Goal: Navigation & Orientation: Find specific page/section

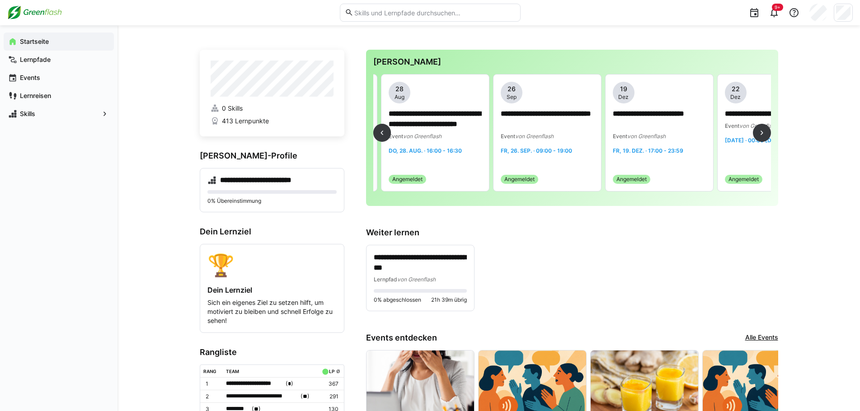
scroll to position [0, 1616]
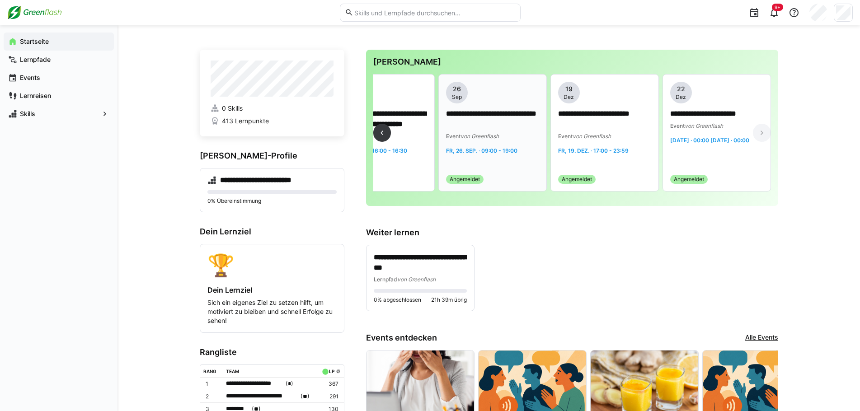
click at [490, 156] on div "**********" at bounding box center [492, 133] width 93 height 102
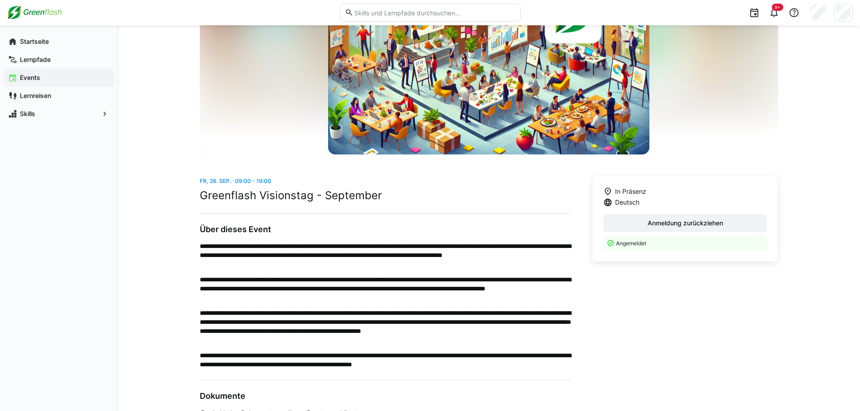
scroll to position [118, 0]
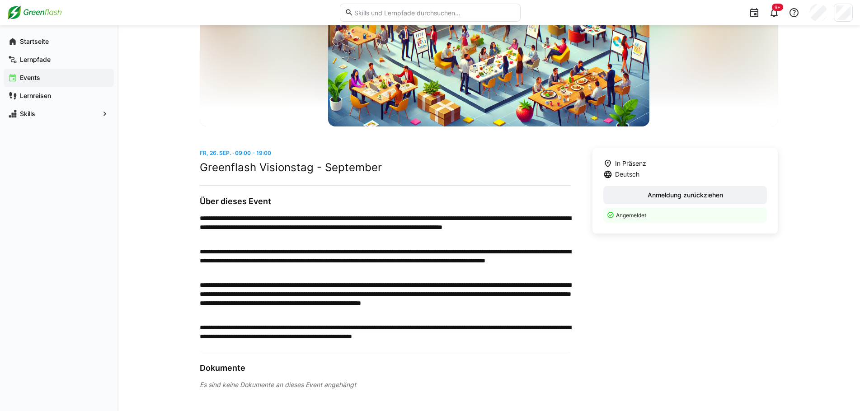
drag, startPoint x: 183, startPoint y: 193, endPoint x: 529, endPoint y: 390, distance: 398.4
click at [529, 390] on div "**********" at bounding box center [488, 159] width 742 height 504
drag, startPoint x: 471, startPoint y: 381, endPoint x: 156, endPoint y: 156, distance: 386.8
click at [159, 160] on div "**********" at bounding box center [488, 159] width 742 height 504
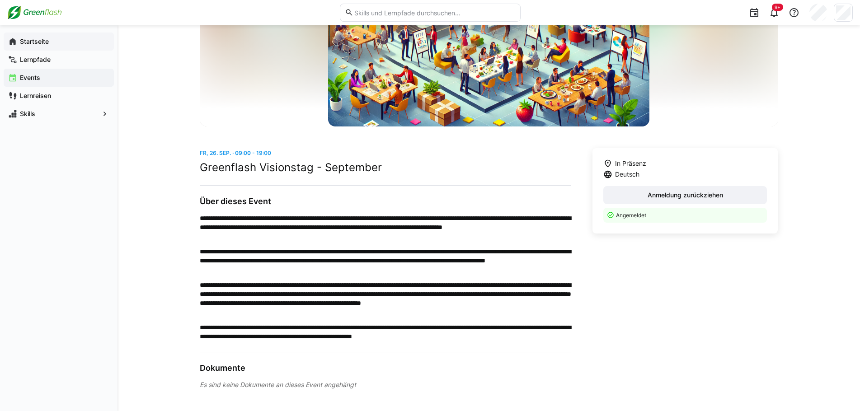
click at [41, 37] on span "Startseite" at bounding box center [64, 41] width 91 height 9
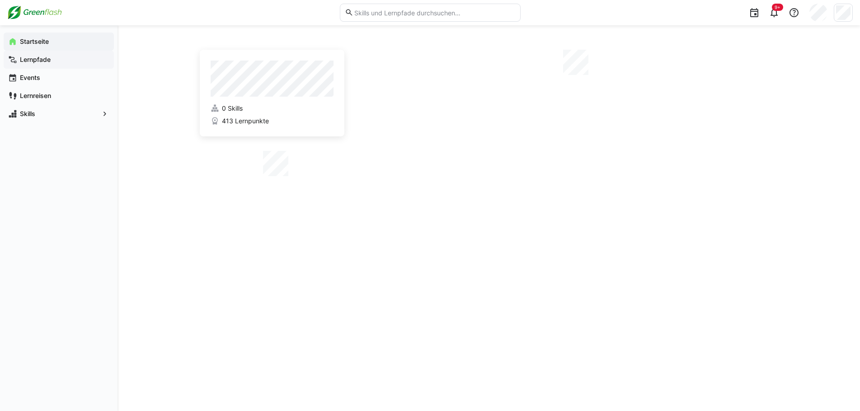
click at [43, 54] on div "Lernpfade" at bounding box center [59, 60] width 110 height 18
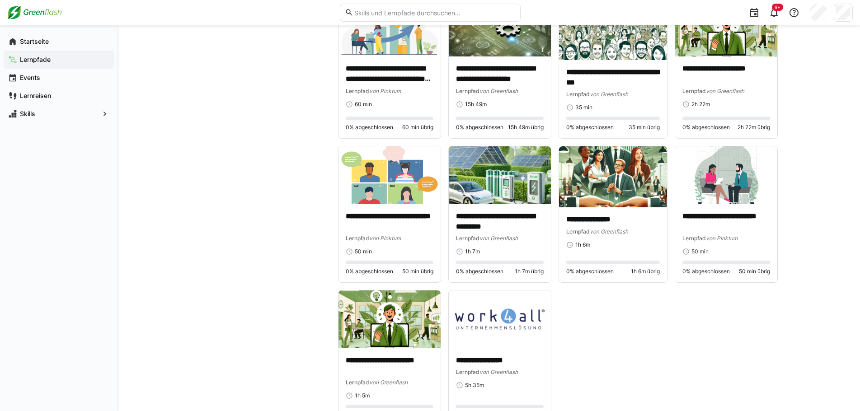
scroll to position [1599, 0]
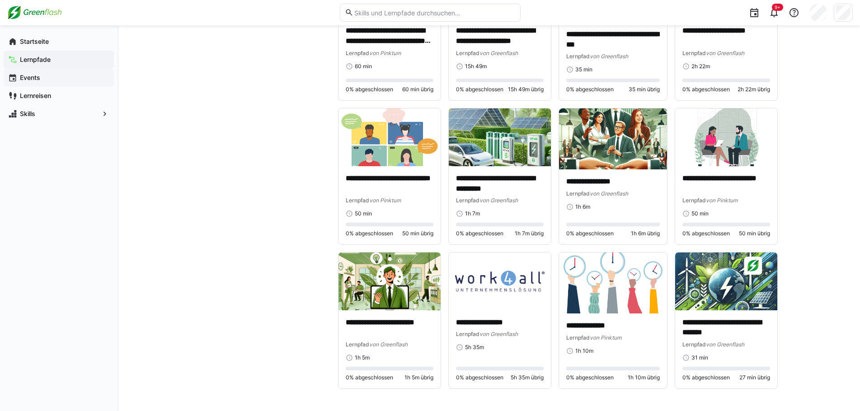
click at [0, 0] on app-navigation-label "Events" at bounding box center [0, 0] width 0 height 0
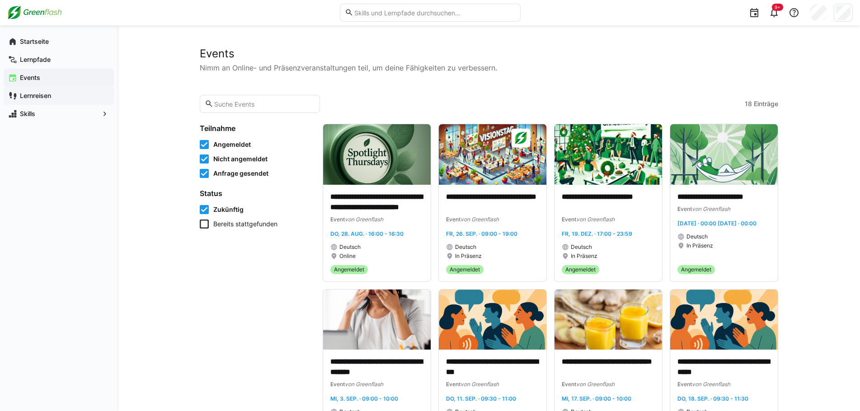
click at [50, 100] on span "Lernreisen" at bounding box center [64, 95] width 91 height 9
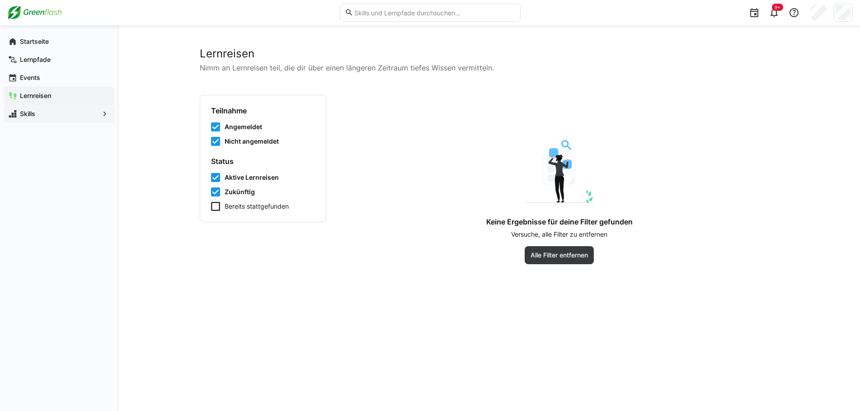
click at [49, 113] on span "Skills" at bounding box center [59, 113] width 80 height 9
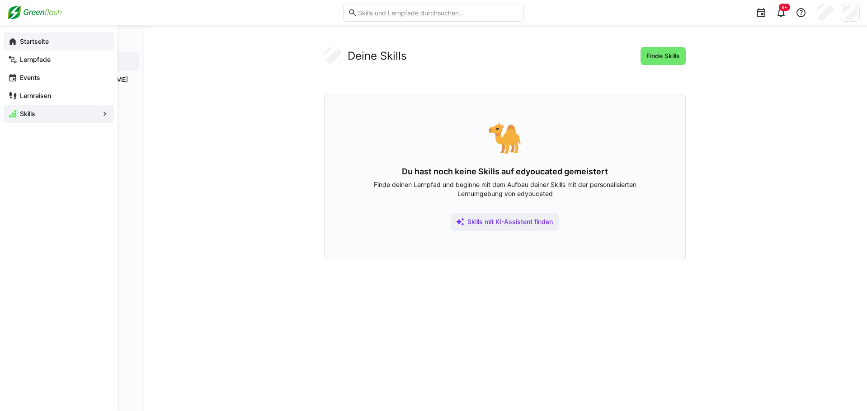
click at [0, 0] on app-navigation-label "Startseite" at bounding box center [0, 0] width 0 height 0
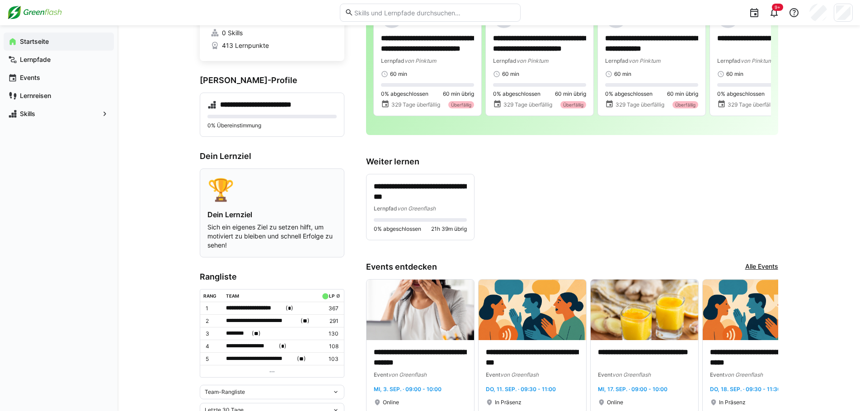
scroll to position [181, 0]
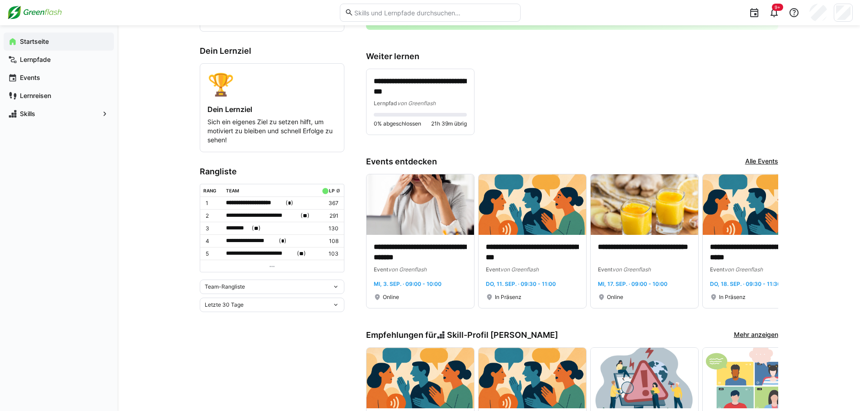
click at [259, 282] on div "Team-Rangliste" at bounding box center [272, 287] width 145 height 14
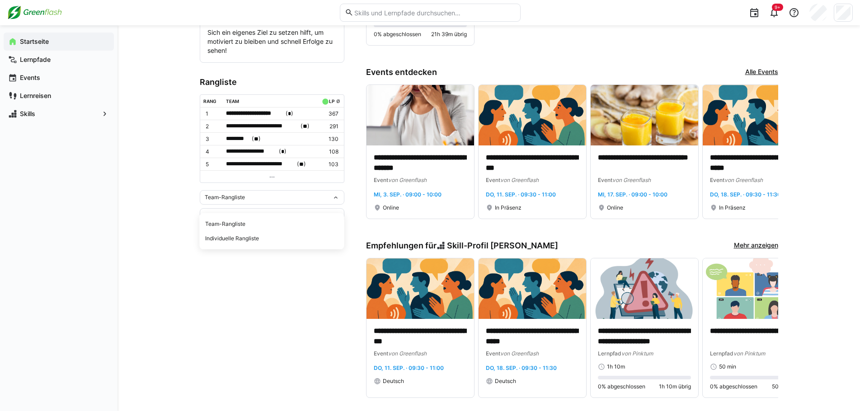
scroll to position [271, 0]
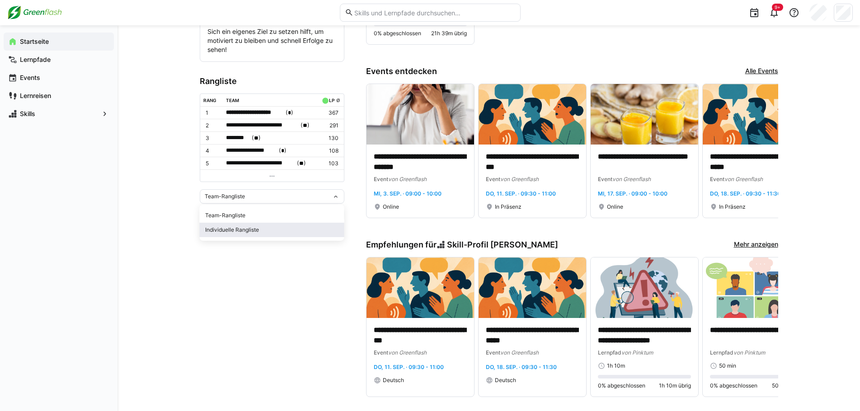
click at [241, 235] on span "Individuelle Rangliste" at bounding box center [272, 230] width 145 height 14
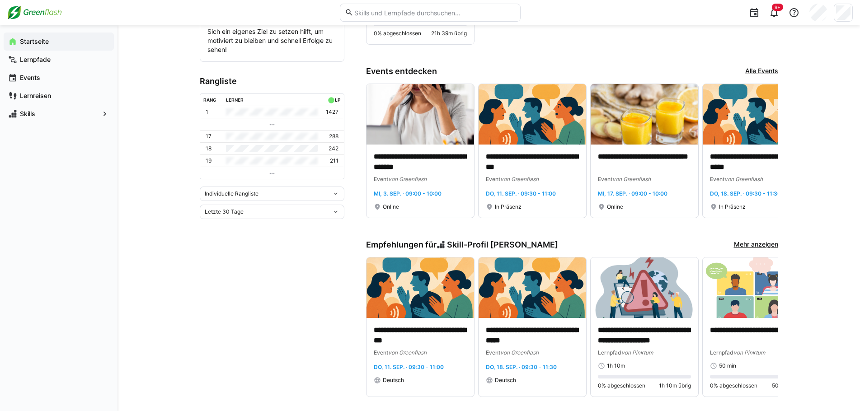
click at [249, 193] on div "Individuelle Rangliste" at bounding box center [272, 194] width 145 height 14
click at [239, 214] on div "Team-Rangliste" at bounding box center [272, 214] width 134 height 7
click at [207, 209] on div "Letzte 30 Tage" at bounding box center [272, 214] width 145 height 14
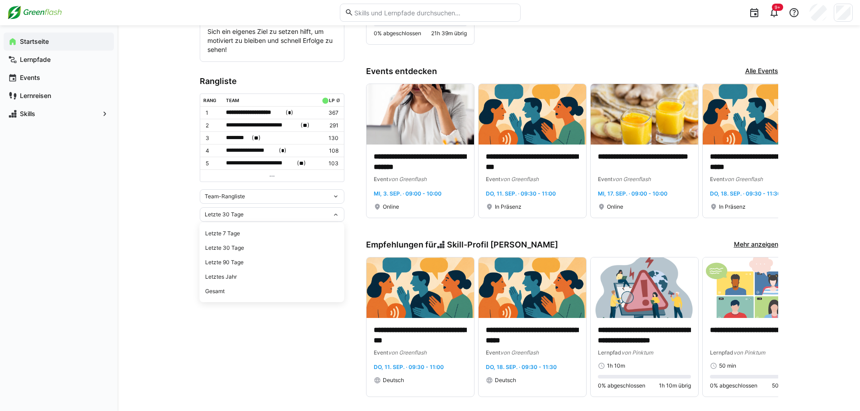
click at [211, 209] on div "Letzte 30 Tage Letzte 7 Tage Letzte 30 Tage Letzte 90 Tage Letztes Jahr Gesamt" at bounding box center [272, 214] width 145 height 14
click at [211, 209] on div "Letzte 30 Tage" at bounding box center [272, 214] width 145 height 14
click at [224, 279] on div "Letztes Jahr" at bounding box center [272, 276] width 134 height 7
click at [250, 208] on div "Letztes Jahr" at bounding box center [272, 214] width 145 height 14
click at [233, 260] on div "Letzte 90 Tage" at bounding box center [272, 262] width 134 height 7
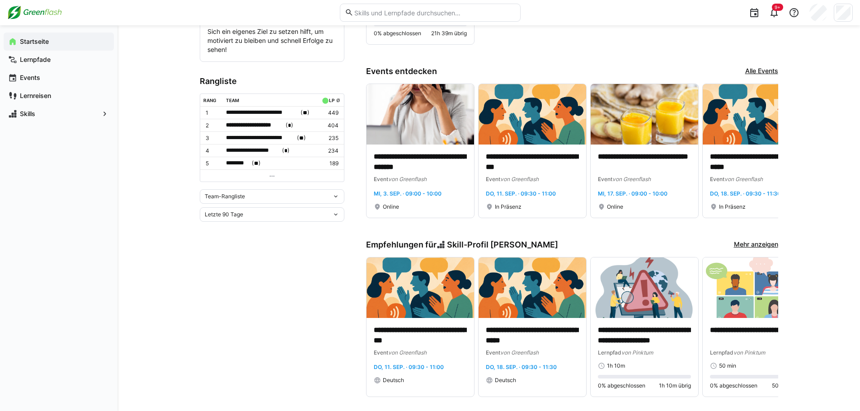
click at [236, 189] on div "Team-Rangliste" at bounding box center [272, 196] width 145 height 14
click at [236, 189] on div "Team-Rangliste Team-Rangliste Individuelle Rangliste" at bounding box center [272, 196] width 145 height 14
click at [240, 208] on div "Letzte 90 Tage" at bounding box center [272, 214] width 145 height 14
click at [242, 197] on span "Team-Rangliste" at bounding box center [225, 196] width 40 height 7
click at [242, 198] on span "Team-Rangliste" at bounding box center [225, 196] width 40 height 7
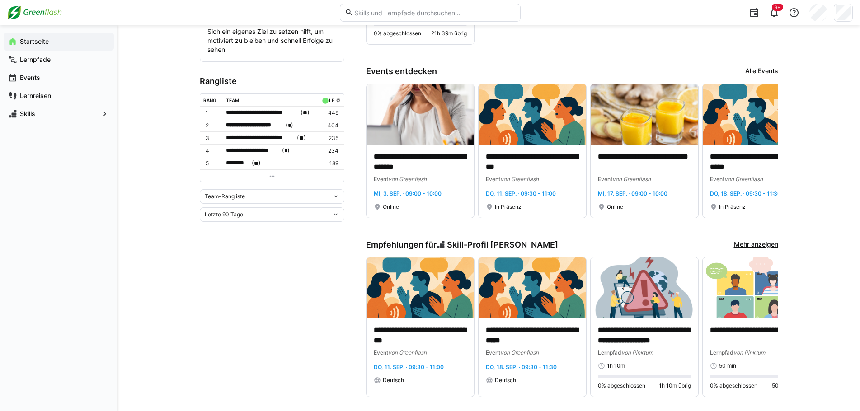
click at [241, 212] on div "Letzte 90 Tage" at bounding box center [272, 214] width 145 height 14
click at [236, 289] on div "Gesamt" at bounding box center [272, 291] width 134 height 7
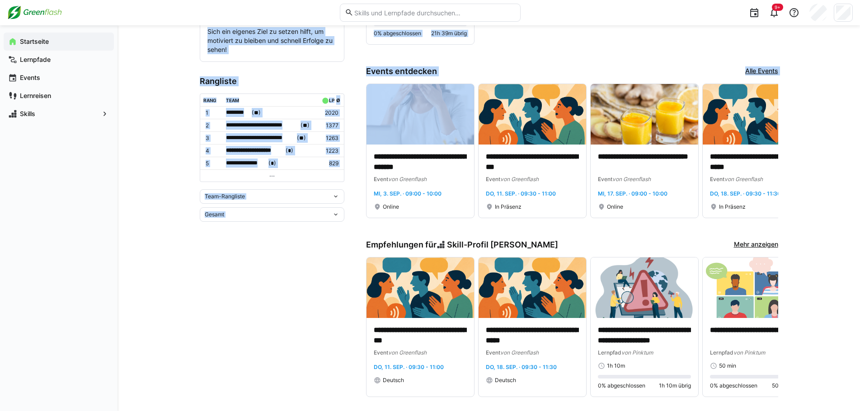
drag, startPoint x: 169, startPoint y: 161, endPoint x: 359, endPoint y: 150, distance: 190.6
click at [359, 150] on div "**********" at bounding box center [488, 271] width 742 height 1034
click at [356, 151] on app-home-component "**********" at bounding box center [489, 273] width 578 height 988
drag, startPoint x: 288, startPoint y: 140, endPoint x: 165, endPoint y: 113, distance: 125.9
click at [165, 113] on div "**********" at bounding box center [488, 271] width 742 height 1034
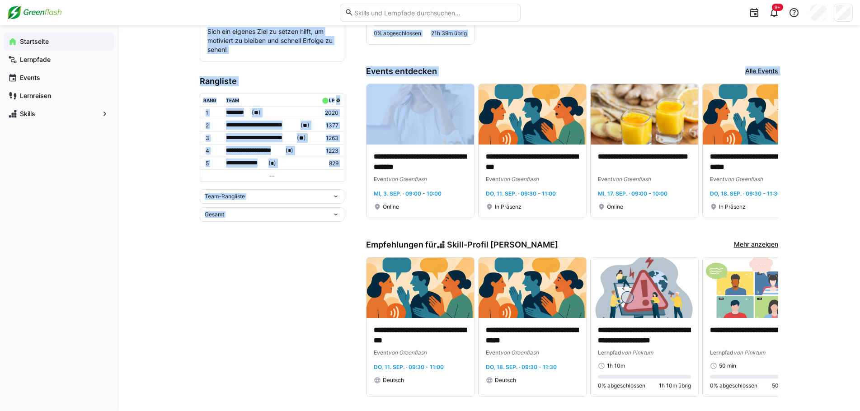
click at [165, 113] on div "**********" at bounding box center [488, 271] width 742 height 1034
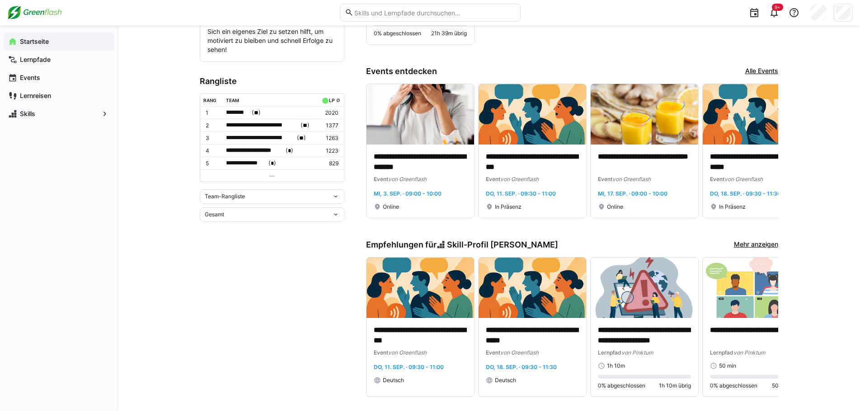
click at [276, 174] on td at bounding box center [272, 175] width 144 height 12
click at [262, 193] on div "Team-Rangliste" at bounding box center [268, 196] width 127 height 6
click at [263, 194] on div "Team-Rangliste" at bounding box center [268, 196] width 127 height 6
click at [259, 212] on div "Gesamt" at bounding box center [268, 214] width 127 height 6
click at [246, 266] on span "Letzte 90 Tage" at bounding box center [272, 262] width 145 height 14
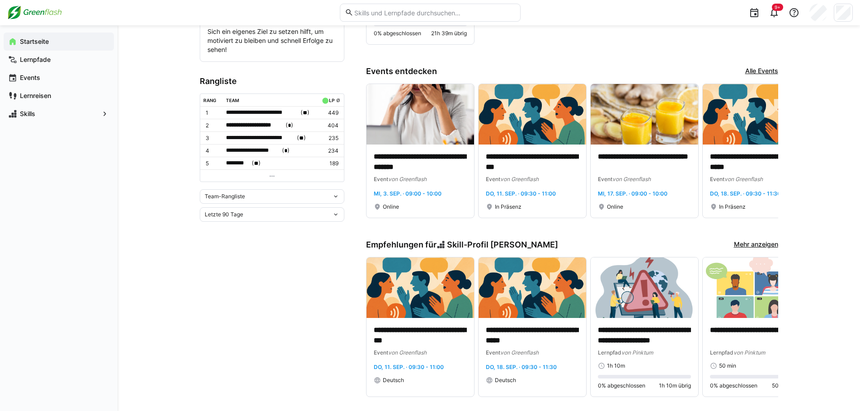
click at [566, 52] on app-home-right "**********" at bounding box center [572, 273] width 412 height 988
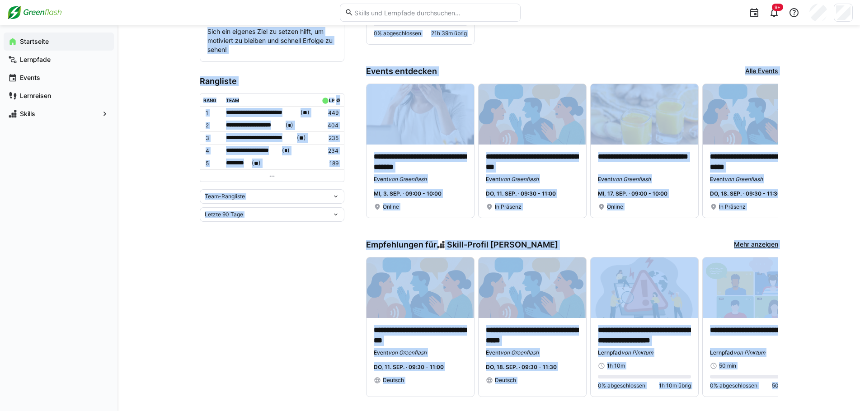
scroll to position [648, 0]
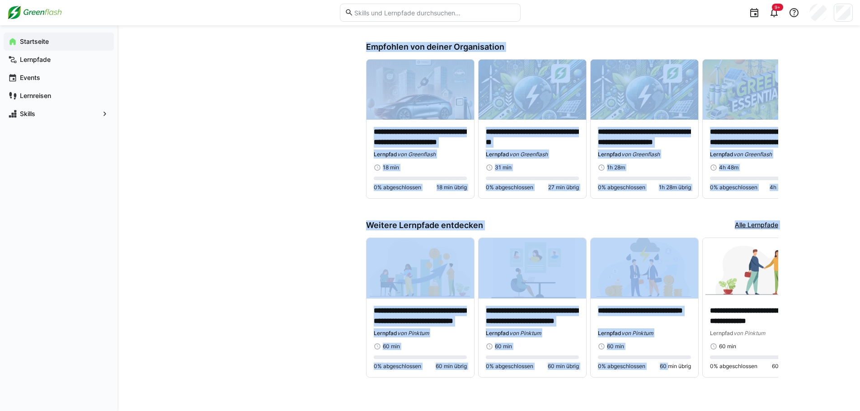
drag, startPoint x: 162, startPoint y: 103, endPoint x: 803, endPoint y: 411, distance: 711.3
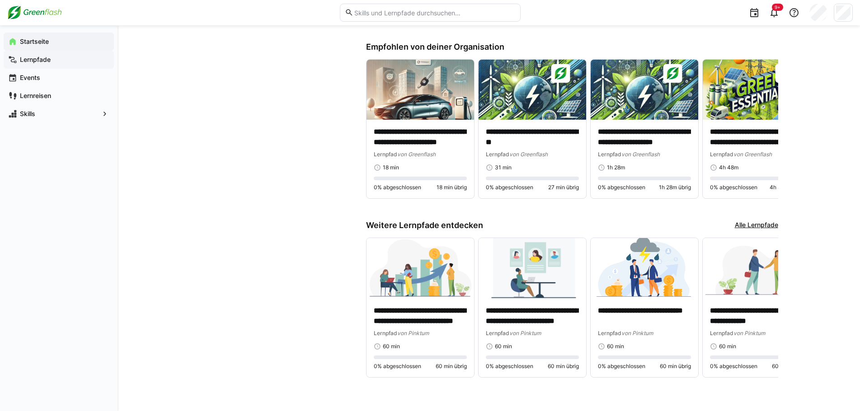
click at [0, 0] on app-navigation-label "Lernpfade" at bounding box center [0, 0] width 0 height 0
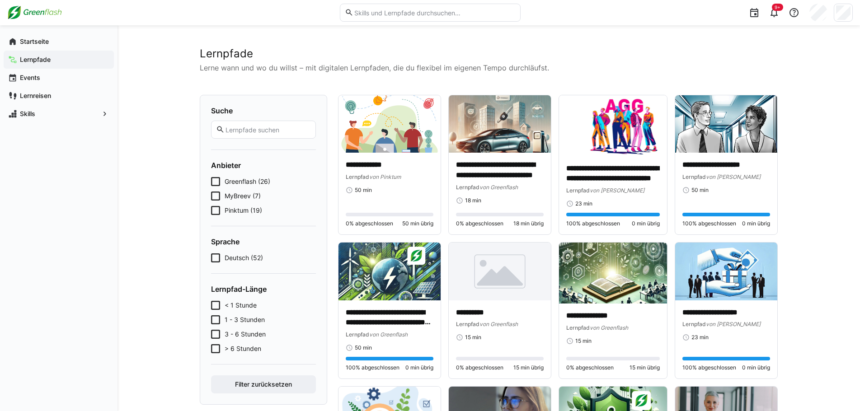
click at [41, 50] on div "Startseite" at bounding box center [59, 42] width 110 height 18
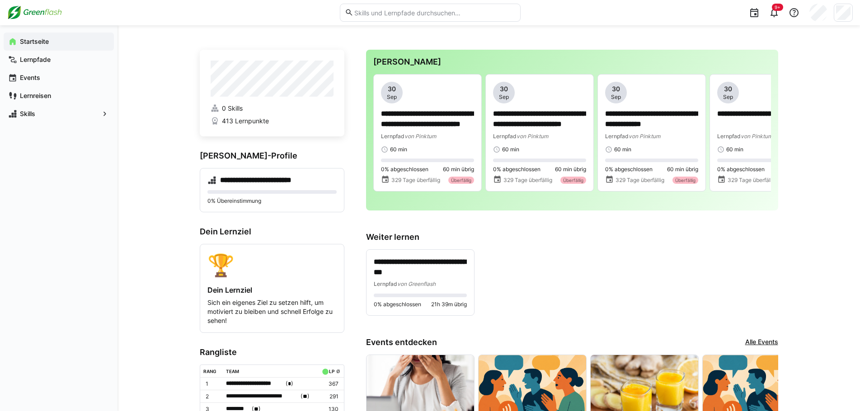
click at [604, 251] on div "**********" at bounding box center [572, 282] width 412 height 67
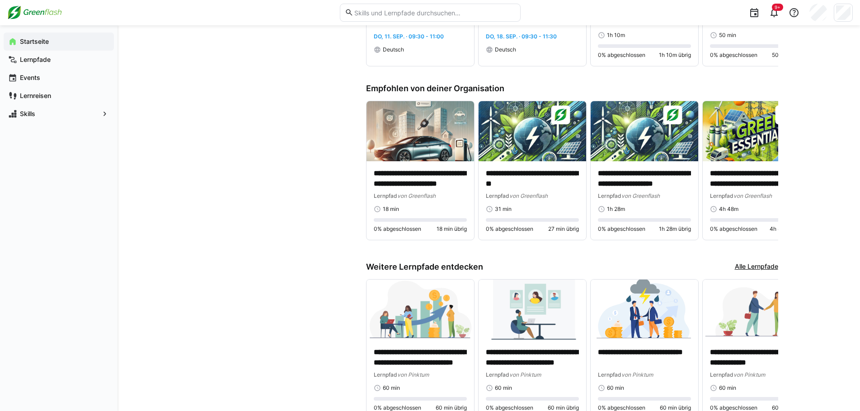
scroll to position [648, 0]
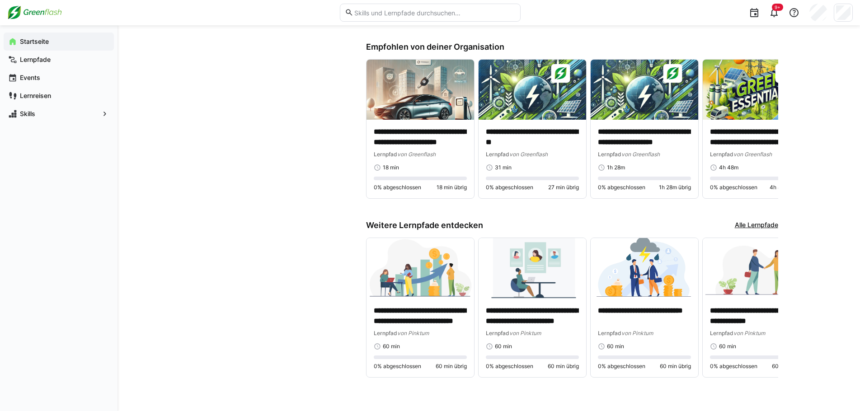
drag, startPoint x: 242, startPoint y: 77, endPoint x: 214, endPoint y: 66, distance: 29.8
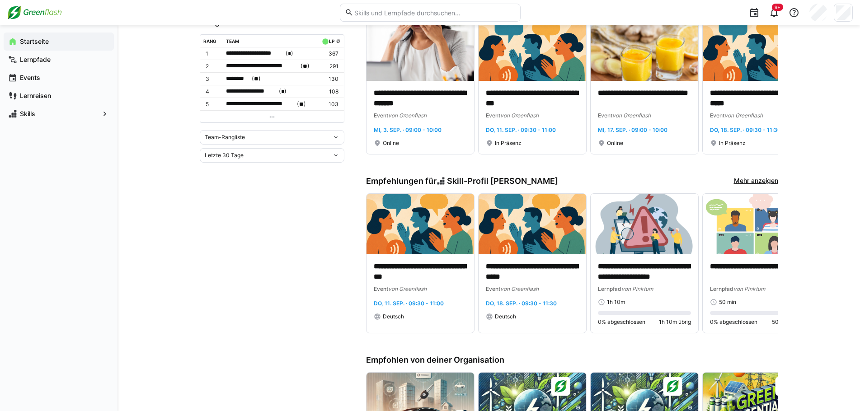
scroll to position [0, 0]
